Goal: Navigation & Orientation: Find specific page/section

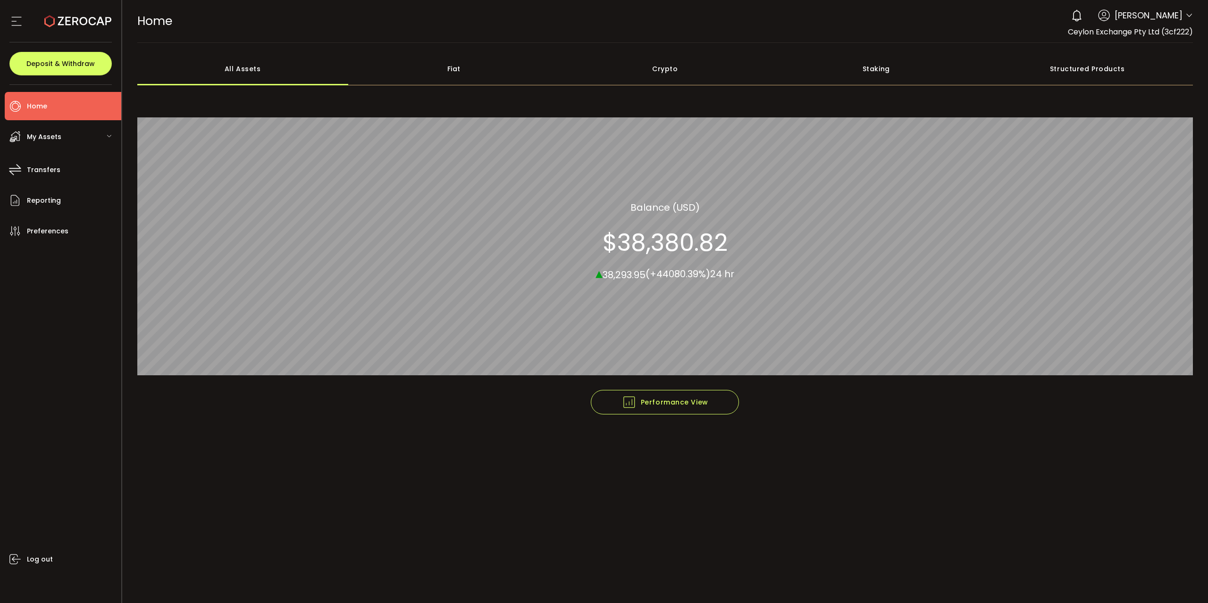
click at [80, 144] on div "My Assets" at bounding box center [63, 137] width 117 height 28
click at [63, 168] on li "Fiat" at bounding box center [63, 167] width 117 height 28
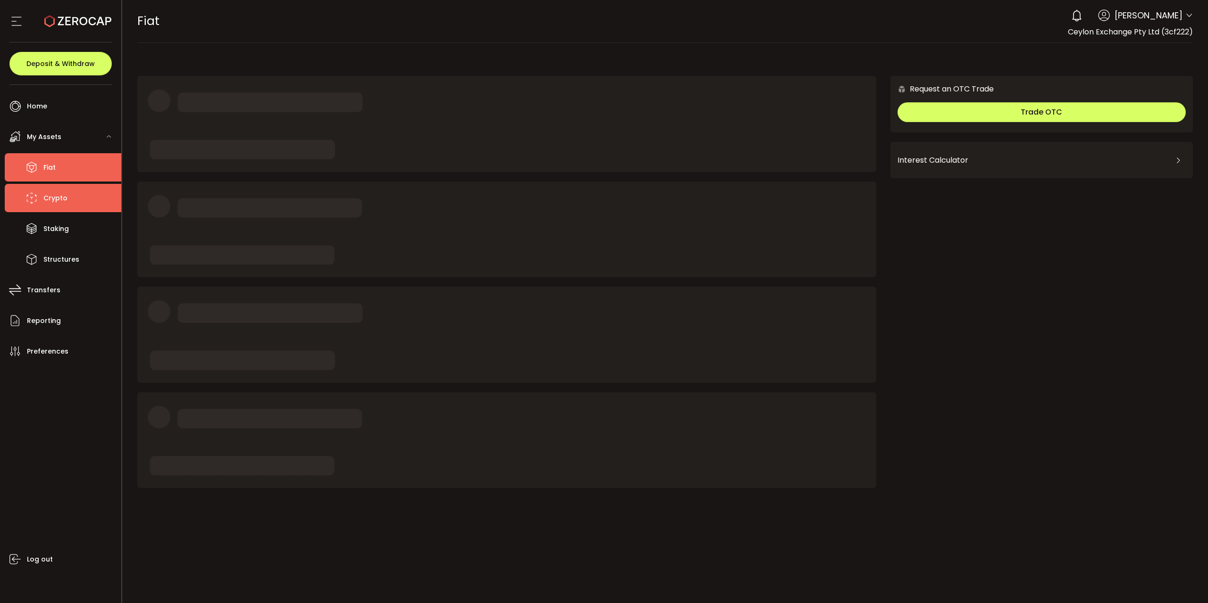
click at [55, 192] on span "Crypto" at bounding box center [55, 199] width 24 height 14
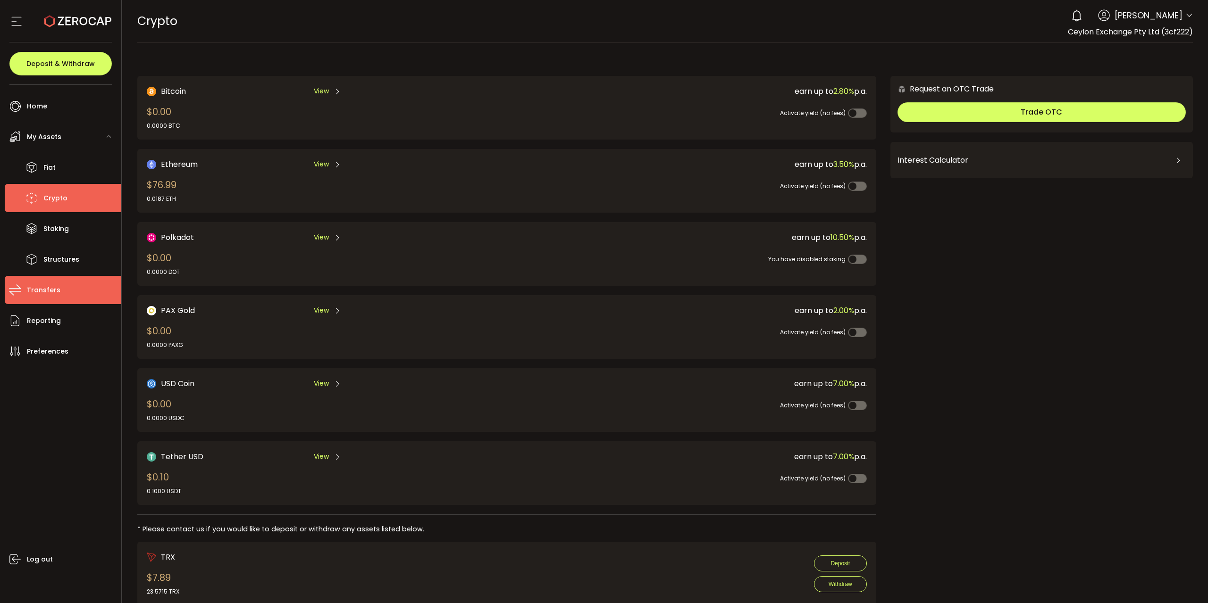
click at [33, 284] on span "Transfers" at bounding box center [43, 291] width 33 height 14
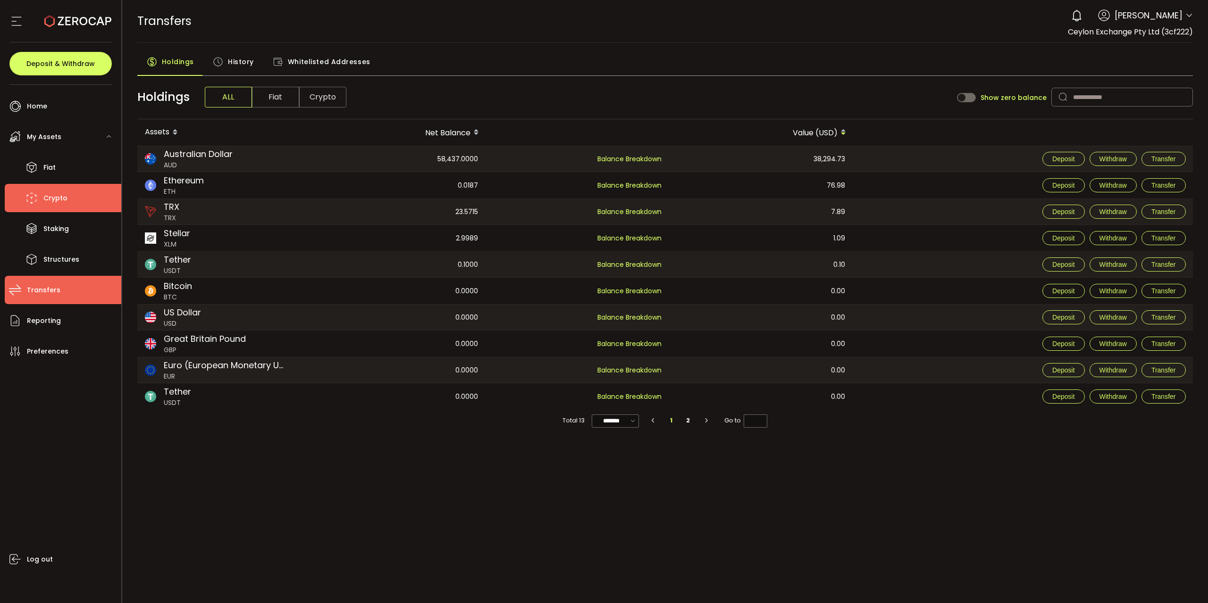
click at [79, 191] on li "Crypto" at bounding box center [63, 198] width 117 height 28
